Goal: Information Seeking & Learning: Learn about a topic

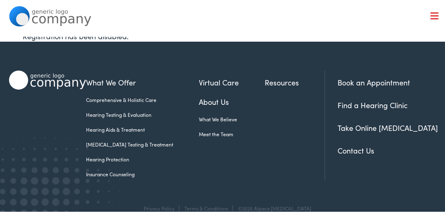
click at [130, 125] on link "Hearing Aids & Treatment" at bounding box center [142, 127] width 113 height 7
